Goal: Information Seeking & Learning: Learn about a topic

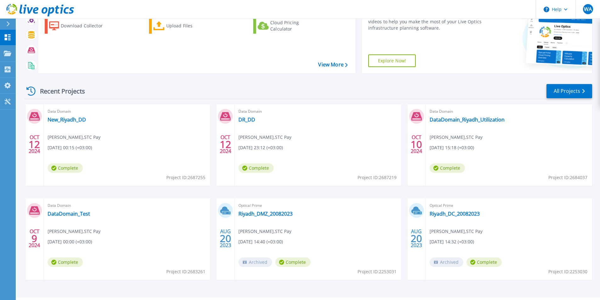
scroll to position [75, 0]
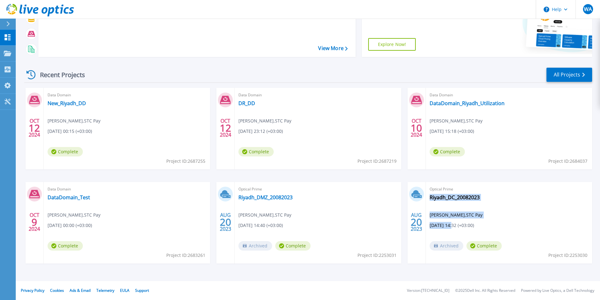
drag, startPoint x: 453, startPoint y: 226, endPoint x: 427, endPoint y: 226, distance: 25.8
click at [427, 226] on div "Optical Prime Riyadh_DC_20082023 Wassem Ahmed , STC Pay 08/20/2023, 14:32 (+03:…" at bounding box center [509, 223] width 166 height 82
click at [515, 212] on div "Optical Prime Riyadh_DC_20082023 Wassem Ahmed , STC Pay 08/20/2023, 14:32 (+03:…" at bounding box center [509, 223] width 166 height 82
click at [461, 200] on link "Riyadh_DC_20082023" at bounding box center [455, 197] width 50 height 6
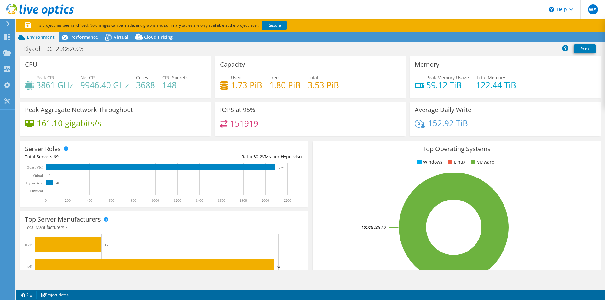
select select "EULondon"
select select "USD"
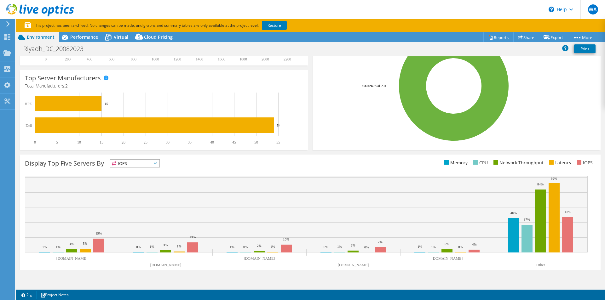
scroll to position [153, 0]
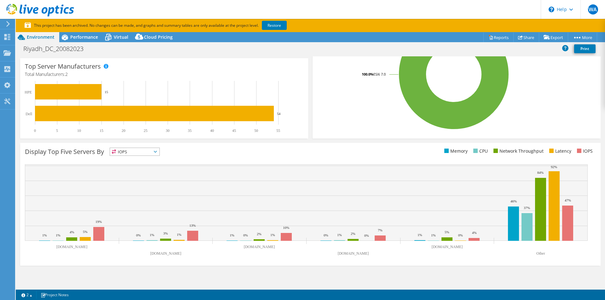
drag, startPoint x: 143, startPoint y: 254, endPoint x: 176, endPoint y: 258, distance: 32.6
click at [176, 258] on icon "sr110011ei-p01.stcpay.com.sa sr110008ei-p01.stcpay.com.sa sr110036ei-p01.stcpay…" at bounding box center [306, 211] width 563 height 95
drag, startPoint x: 240, startPoint y: 248, endPoint x: 327, endPoint y: 250, distance: 86.7
click at [327, 250] on icon "sr110011ei-p01.stcpay.com.sa sr110008ei-p01.stcpay.com.sa sr110036ei-p01.stcpay…" at bounding box center [306, 211] width 563 height 95
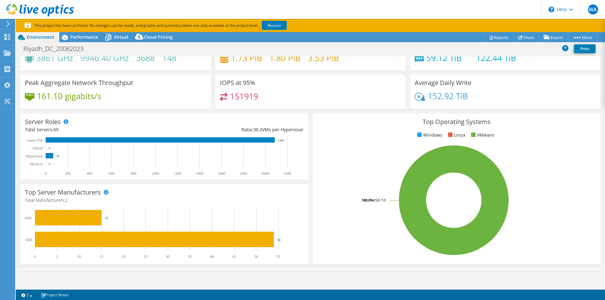
scroll to position [0, 0]
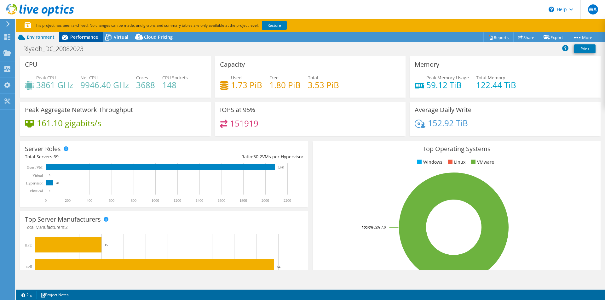
click at [79, 36] on span "Performance" at bounding box center [84, 37] width 28 height 6
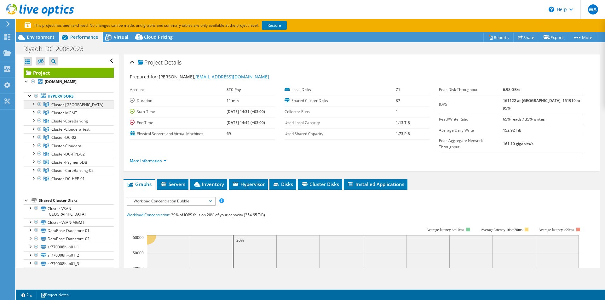
click at [76, 105] on link "Cluster-DC" at bounding box center [69, 104] width 90 height 8
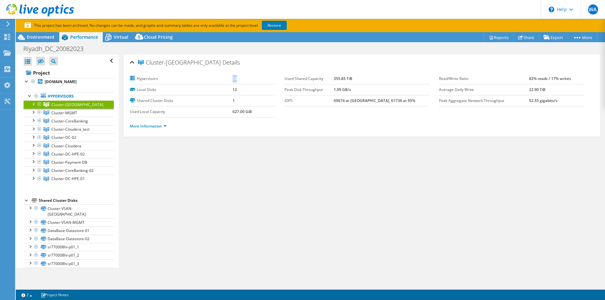
drag, startPoint x: 237, startPoint y: 81, endPoint x: 226, endPoint y: 81, distance: 10.7
click at [226, 81] on tr "Hypervisors 12" at bounding box center [202, 78] width 145 height 11
drag, startPoint x: 283, startPoint y: 92, endPoint x: 383, endPoint y: 90, distance: 100.2
click at [383, 90] on tr "Peak Disk Throughput 1.99 GB/s" at bounding box center [356, 89] width 145 height 11
drag, startPoint x: 284, startPoint y: 78, endPoint x: 406, endPoint y: 77, distance: 122.6
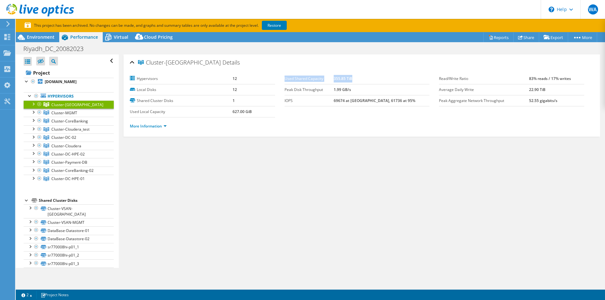
click at [406, 77] on tr "Used Shared Capacity 355.85 TiB" at bounding box center [356, 78] width 145 height 11
drag, startPoint x: 519, startPoint y: 77, endPoint x: 580, endPoint y: 73, distance: 61.2
click at [580, 73] on div "Read/Write Ratio 83% reads / 17% writes Average Daily Write 22.90 TiB Peak Aggr…" at bounding box center [516, 89] width 155 height 33
click at [440, 175] on div "Cluster-DC Details Hypervisors 12 Local Disks 12 Shared Cluster Disks 1 Used Lo…" at bounding box center [362, 161] width 486 height 214
click at [159, 128] on link "More Information" at bounding box center [148, 125] width 37 height 5
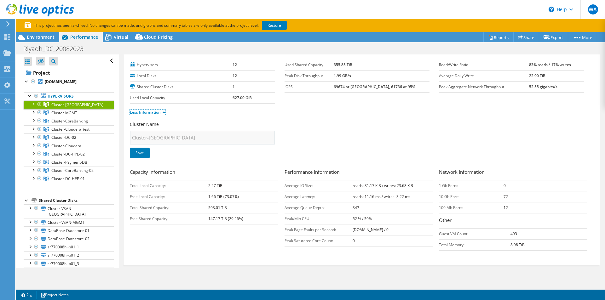
scroll to position [21, 0]
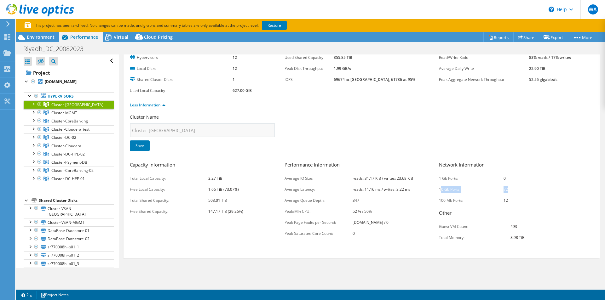
drag, startPoint x: 492, startPoint y: 189, endPoint x: 438, endPoint y: 193, distance: 54.0
click at [439, 193] on tr "10 Gb Ports: 72" at bounding box center [513, 189] width 148 height 11
click at [520, 191] on td "72" at bounding box center [545, 189] width 84 height 11
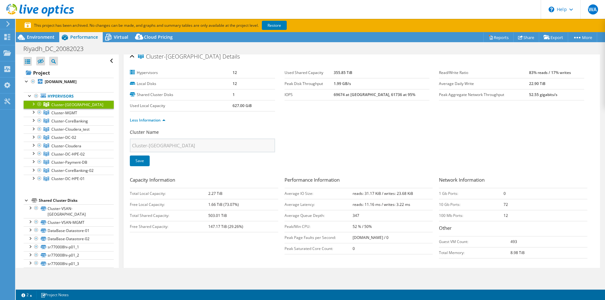
scroll to position [0, 0]
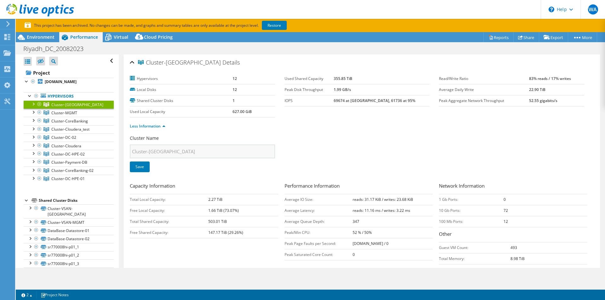
click at [9, 22] on icon at bounding box center [8, 24] width 5 height 6
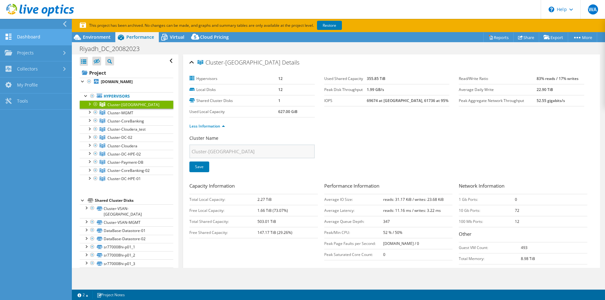
click at [34, 39] on link "Dashboard" at bounding box center [36, 37] width 72 height 16
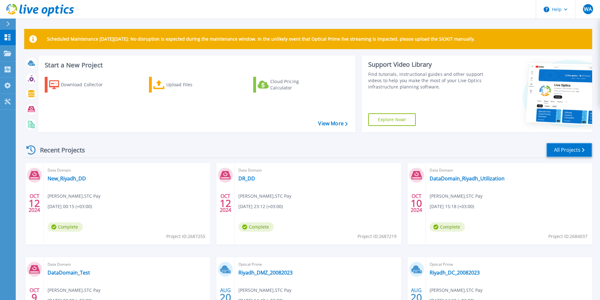
click at [564, 153] on link "All Projects" at bounding box center [570, 150] width 46 height 14
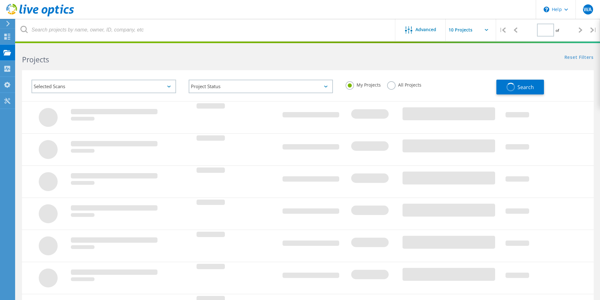
type input "1"
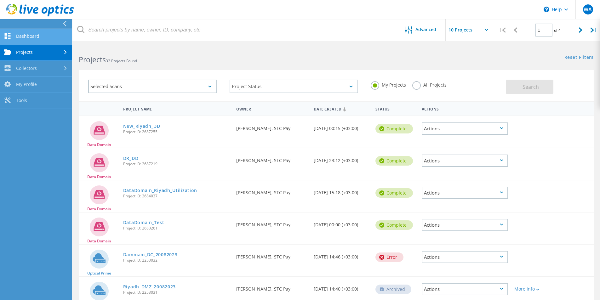
click at [38, 36] on link "Dashboard" at bounding box center [36, 37] width 72 height 16
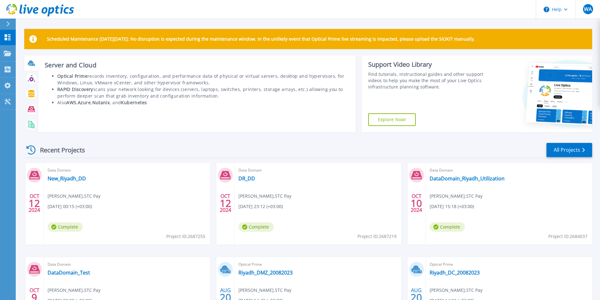
click at [30, 65] on icon at bounding box center [32, 65] width 6 height 2
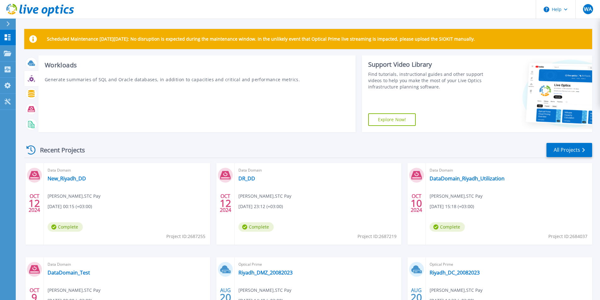
click at [33, 79] on icon at bounding box center [31, 79] width 5 height 5
click at [33, 99] on div at bounding box center [31, 93] width 11 height 11
click at [30, 112] on icon at bounding box center [31, 109] width 7 height 6
click at [31, 124] on icon at bounding box center [31, 124] width 7 height 7
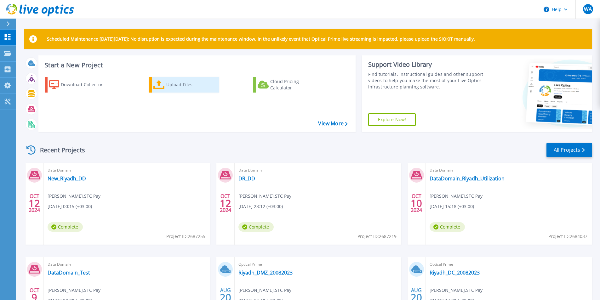
click at [192, 88] on div "Upload Files" at bounding box center [191, 84] width 50 height 13
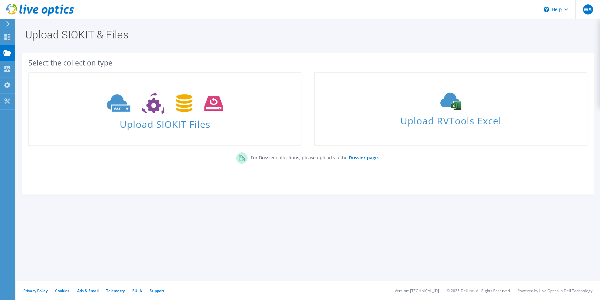
click at [9, 26] on icon at bounding box center [8, 24] width 5 height 6
